Goal: Navigation & Orientation: Understand site structure

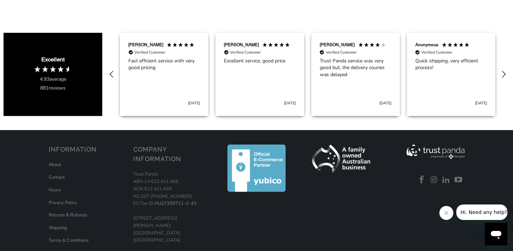
scroll to position [309, 0]
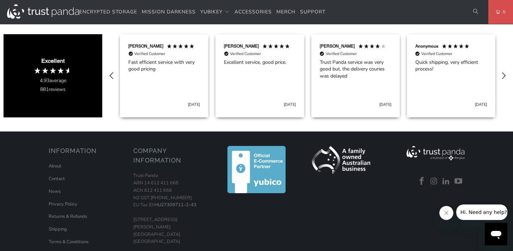
click at [447, 212] on icon "Close message from company" at bounding box center [446, 213] width 6 height 6
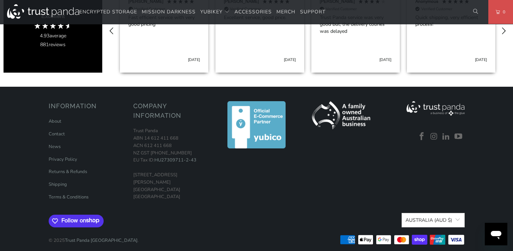
scroll to position [0, 0]
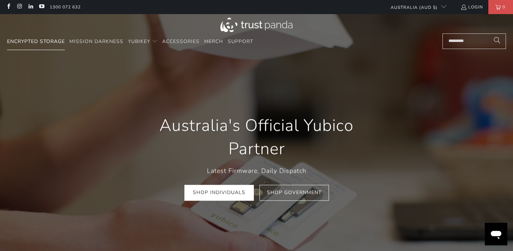
click at [48, 42] on span "Encrypted Storage" at bounding box center [36, 41] width 58 height 7
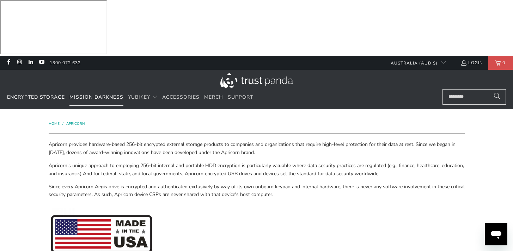
click at [108, 94] on span "Mission Darkness" at bounding box center [96, 97] width 54 height 7
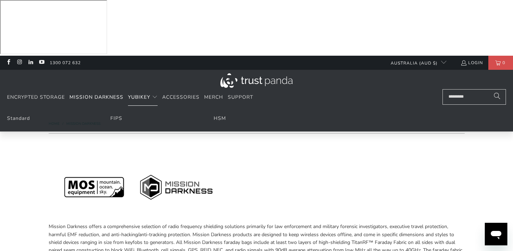
click at [149, 89] on summary "YubiKey" at bounding box center [143, 97] width 30 height 17
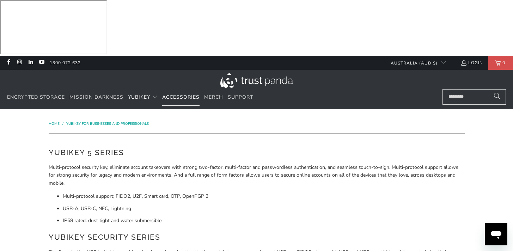
click at [181, 89] on link "Accessories" at bounding box center [180, 97] width 37 height 17
